Goal: Find contact information: Find contact information

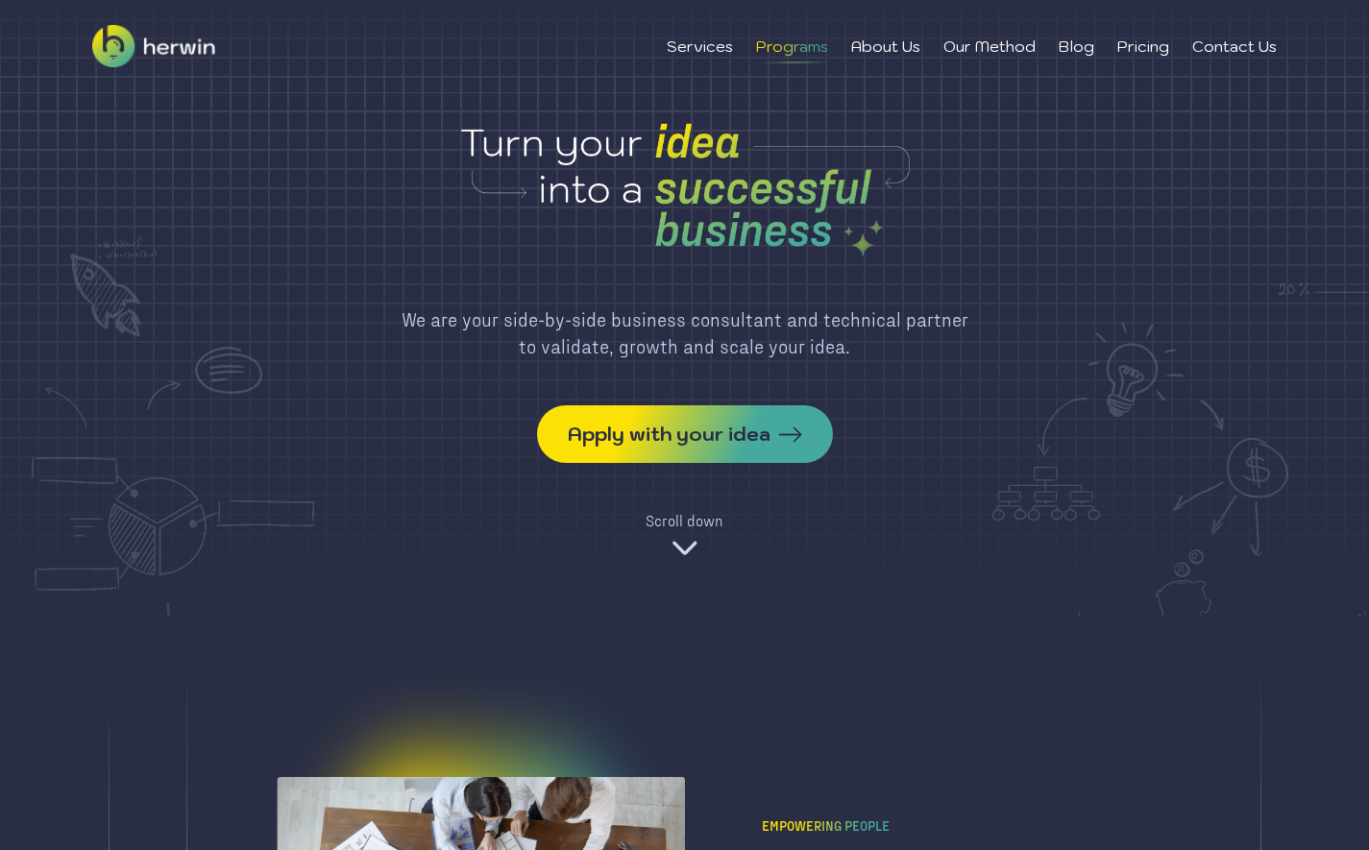
click at [774, 56] on li "Programs" at bounding box center [792, 46] width 72 height 23
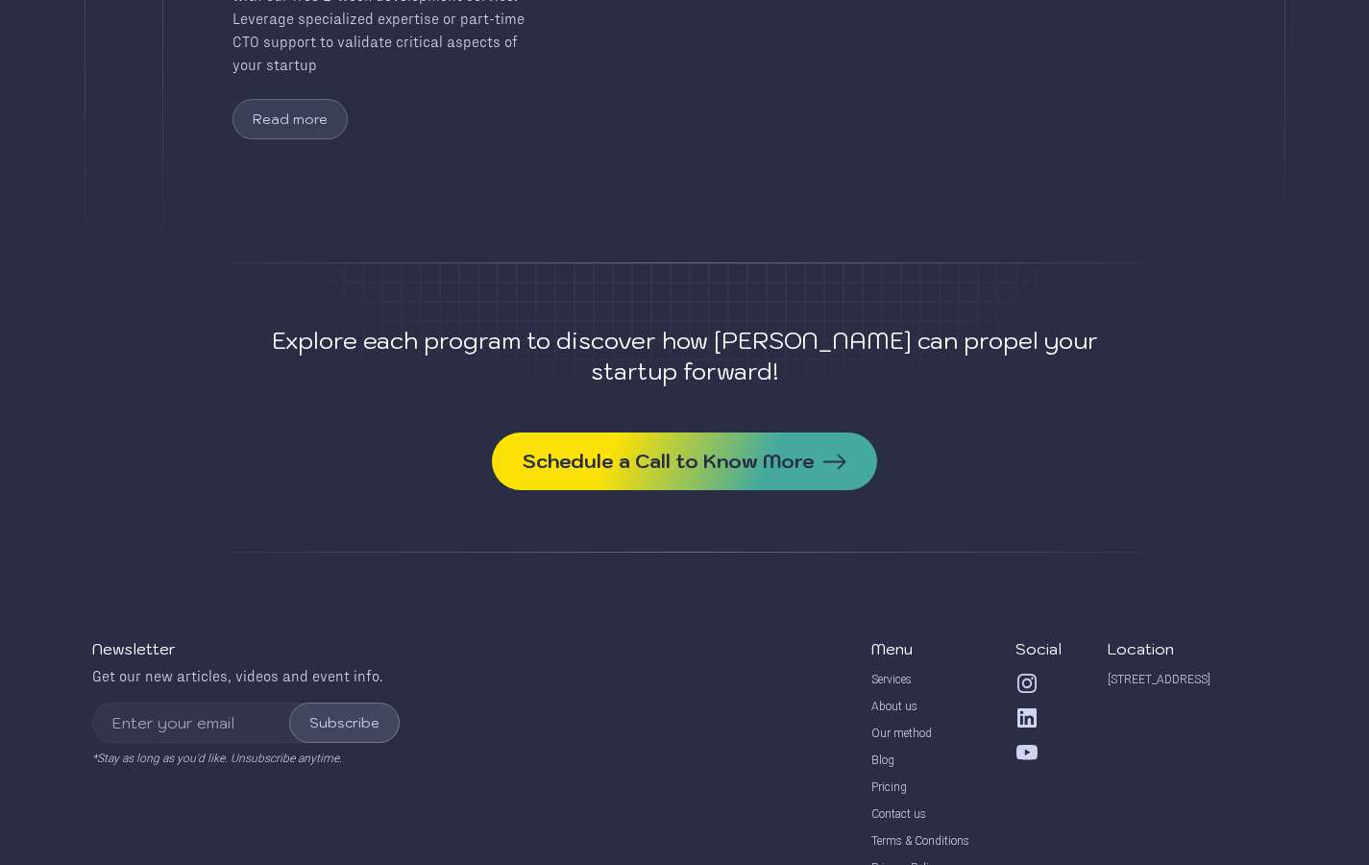
scroll to position [1236, 0]
click at [894, 807] on div "Contact us" at bounding box center [898, 814] width 55 height 15
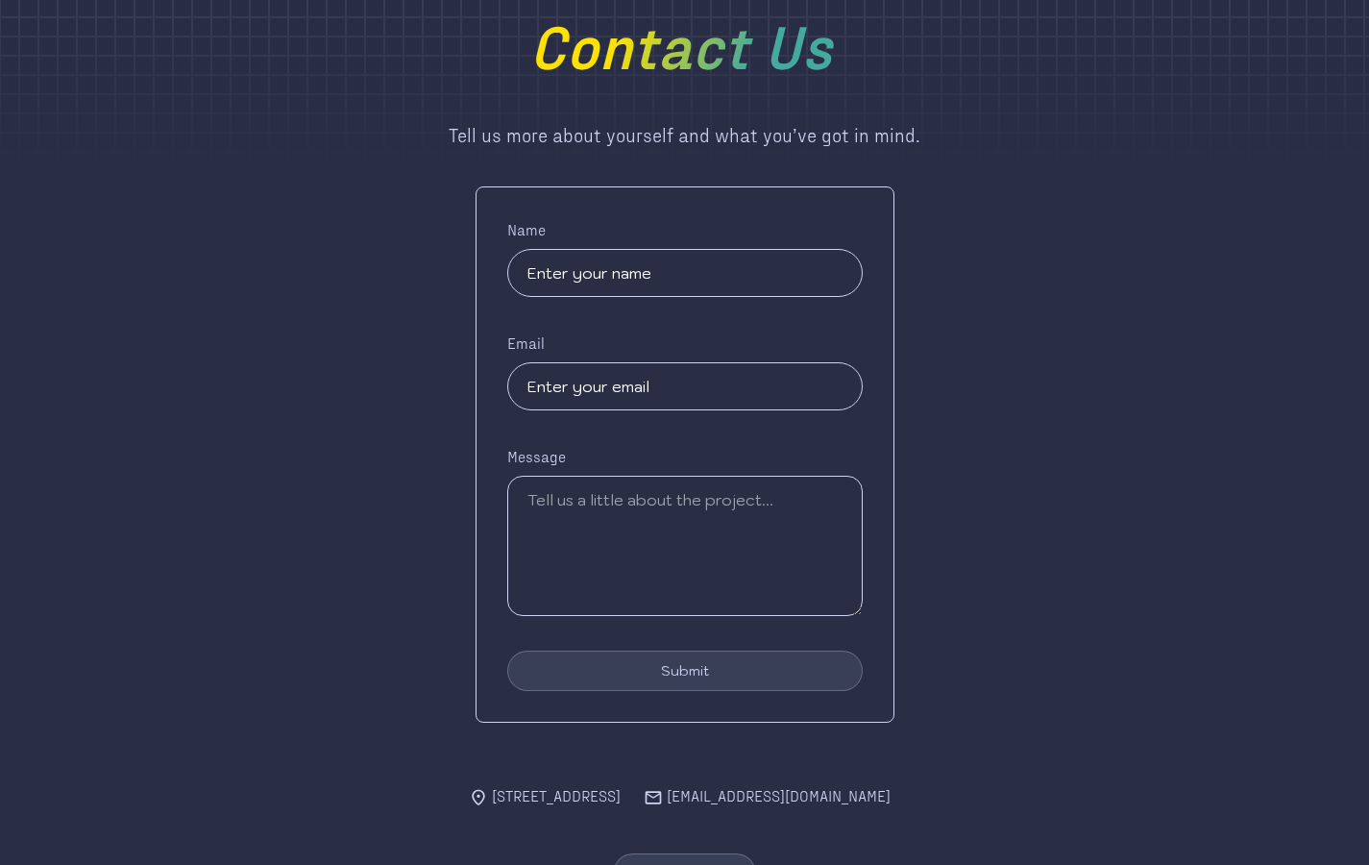
scroll to position [204, 0]
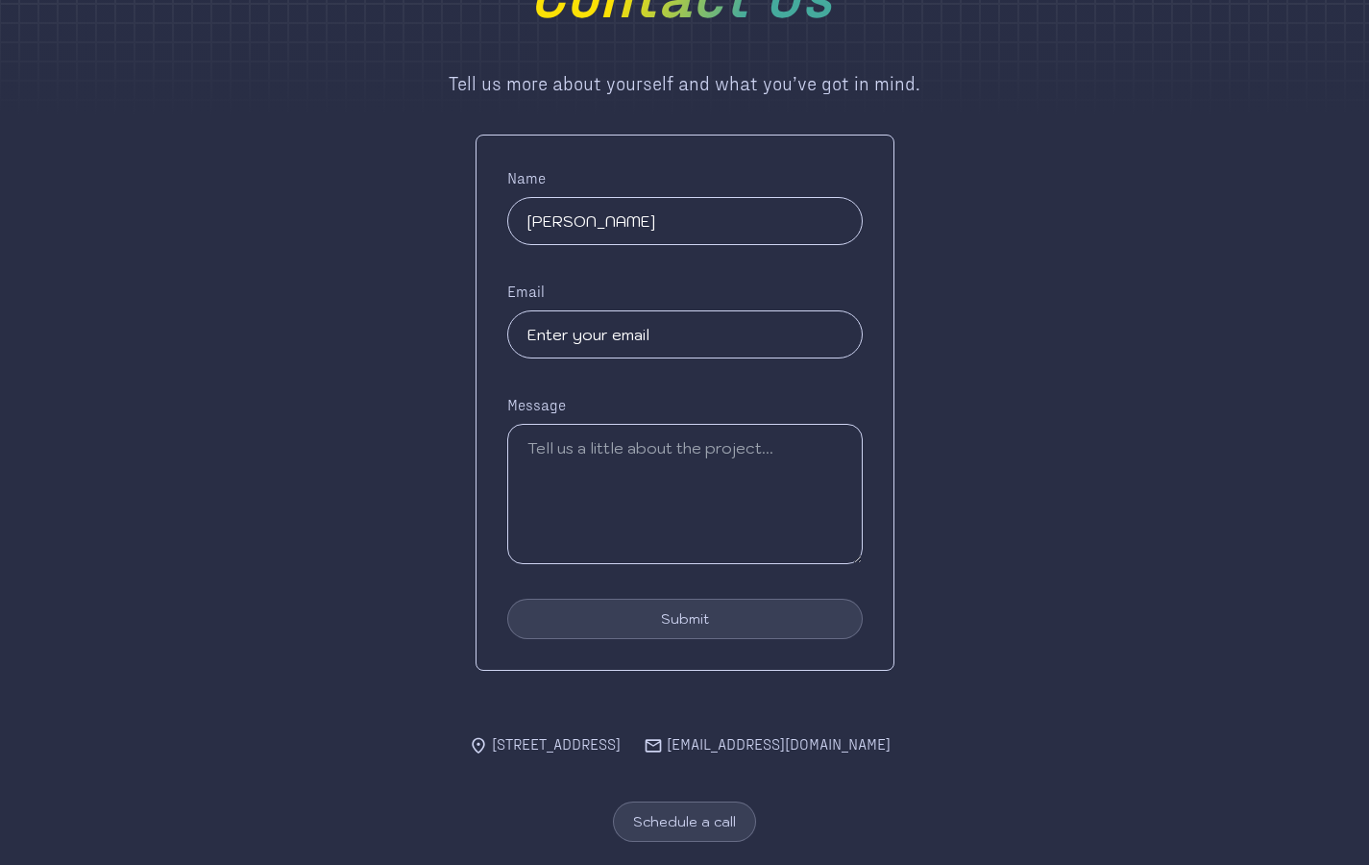
type input "[PERSON_NAME]"
type input "[EMAIL_ADDRESS][DOMAIN_NAME]"
drag, startPoint x: 898, startPoint y: 750, endPoint x: 770, endPoint y: 747, distance: 128.8
click at [770, 747] on div "[STREET_ADDRESS] [EMAIL_ADDRESS][DOMAIN_NAME]" at bounding box center [685, 743] width 432 height 23
copy div "[EMAIL_ADDRESS][DOMAIN_NAME]"
